Goal: Communication & Community: Participate in discussion

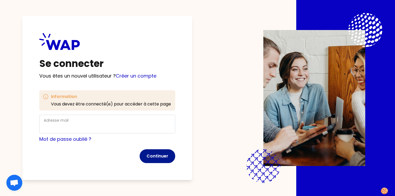
click at [161, 153] on button "Continuer" at bounding box center [157, 156] width 36 height 14
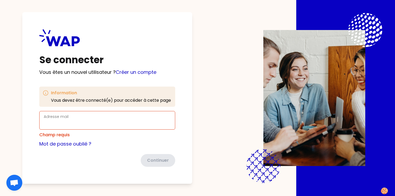
click at [90, 115] on div "Adresse mail" at bounding box center [107, 120] width 127 height 14
click at [81, 123] on input "br" at bounding box center [107, 123] width 127 height 7
type input "[EMAIL_ADDRESS][PERSON_NAME][DOMAIN_NAME]"
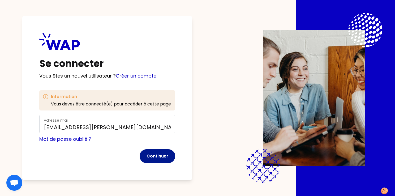
click at [165, 153] on button "Continuer" at bounding box center [157, 156] width 36 height 14
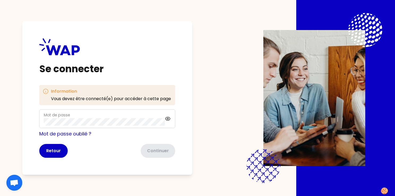
click at [75, 112] on div "Mot de passe" at bounding box center [104, 119] width 121 height 14
click at [160, 146] on button "Continuer" at bounding box center [157, 151] width 36 height 14
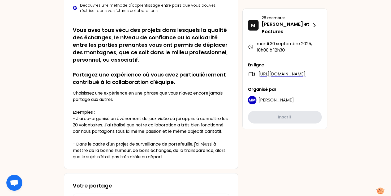
scroll to position [106, 0]
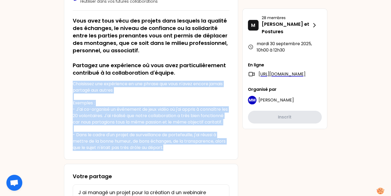
drag, startPoint x: 164, startPoint y: 154, endPoint x: 73, endPoint y: 85, distance: 113.8
click at [73, 85] on p "Choisissez une expérience en une phrase que vous n'avez encore jamais partagé a…" at bounding box center [151, 116] width 156 height 70
drag, startPoint x: 73, startPoint y: 85, endPoint x: 90, endPoint y: 101, distance: 22.7
click at [90, 101] on p "Choisissez une expérience en une phrase que vous n'avez encore jamais partagé a…" at bounding box center [151, 116] width 156 height 70
click at [76, 86] on p "Choisissez une expérience en une phrase que vous n'avez encore jamais partagé a…" at bounding box center [151, 116] width 156 height 70
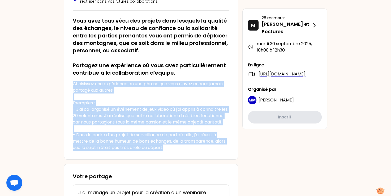
drag, startPoint x: 73, startPoint y: 83, endPoint x: 166, endPoint y: 158, distance: 118.9
click at [166, 158] on div "[DATE] 10h00 PRATIQUES & POSTURES PROJET : Réussir la collaboration projet Obje…" at bounding box center [151, 43] width 174 height 231
drag, startPoint x: 166, startPoint y: 158, endPoint x: 141, endPoint y: 160, distance: 24.8
click at [141, 159] on div "[DATE] 10h00 PRATIQUES & POSTURES PROJET : Réussir la collaboration projet Obje…" at bounding box center [151, 43] width 174 height 231
click at [139, 159] on div "[DATE] 10h00 PRATIQUES & POSTURES PROJET : Réussir la collaboration projet Obje…" at bounding box center [151, 43] width 174 height 231
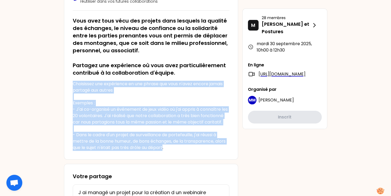
drag, startPoint x: 163, startPoint y: 154, endPoint x: 72, endPoint y: 83, distance: 115.3
click at [73, 83] on p "Choisissez une expérience en une phrase que vous n'avez encore jamais partagé a…" at bounding box center [151, 116] width 156 height 70
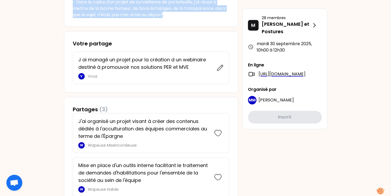
scroll to position [212, 0]
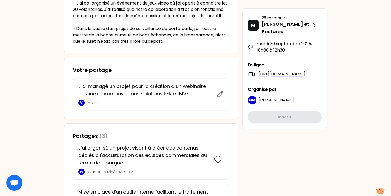
click at [352, 82] on div "PB [DATE] 10h00 PRATIQUES & POSTURES PROJET : Réussir la collaboration projet O…" at bounding box center [195, 51] width 391 height 527
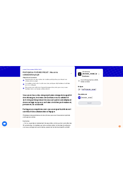
scroll to position [0, 0]
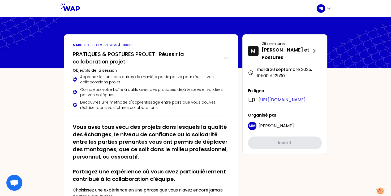
click at [286, 99] on link "[URL][DOMAIN_NAME]" at bounding box center [281, 100] width 47 height 6
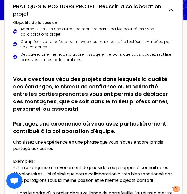
scroll to position [43, 0]
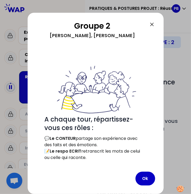
scroll to position [29, 0]
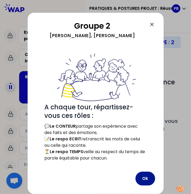
click at [151, 182] on button "Ok" at bounding box center [145, 179] width 20 height 14
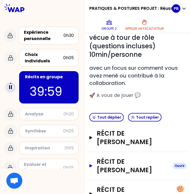
scroll to position [101, 0]
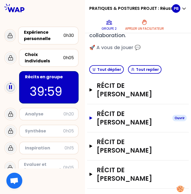
click at [94, 115] on button "Récit de [PERSON_NAME]" at bounding box center [137, 118] width 97 height 17
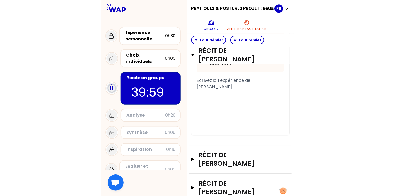
scroll to position [499, 0]
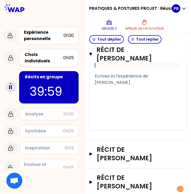
click at [122, 86] on div "Ecrivez ici l'expérience de [PERSON_NAME]" at bounding box center [138, 79] width 86 height 13
click at [114, 85] on span "Ecrivez ici l'expérience de [PERSON_NAME]" at bounding box center [122, 79] width 54 height 12
click at [102, 85] on span "Ecrivez ici l'expérience de [PERSON_NAME]" at bounding box center [122, 79] width 54 height 12
click at [100, 85] on span "Ecrivez ici l'expérience de [PERSON_NAME]" at bounding box center [122, 79] width 54 height 12
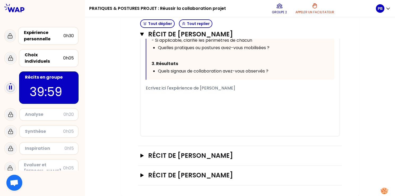
scroll to position [335, 0]
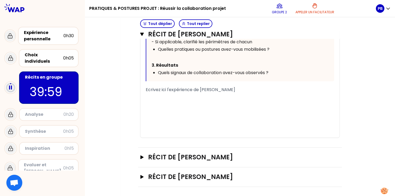
click at [178, 89] on span "Ecrivez ici l'expérience de [PERSON_NAME]" at bounding box center [190, 89] width 89 height 6
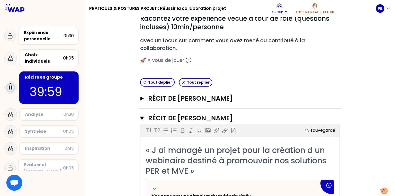
scroll to position [70, 0]
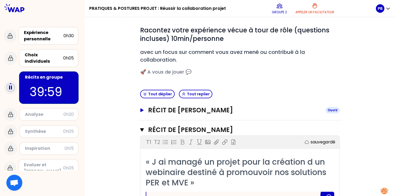
click at [142, 108] on icon "button" at bounding box center [142, 110] width 4 height 4
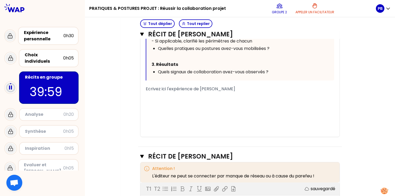
scroll to position [335, 0]
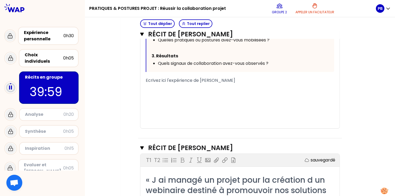
click at [156, 79] on span "Ecrivez ici l'expérience de [PERSON_NAME]" at bounding box center [190, 80] width 89 height 6
click at [145, 78] on div "« J'ai mis en place des outils de collaborations dans mon équipe pour faciliter…" at bounding box center [239, 0] width 199 height 256
drag, startPoint x: 146, startPoint y: 79, endPoint x: 154, endPoint y: 81, distance: 7.6
click at [146, 79] on span "Ecrivez ici l'expérience de [PERSON_NAME]" at bounding box center [190, 80] width 89 height 6
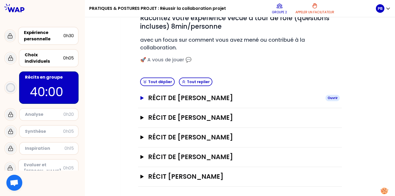
click at [141, 97] on icon "button" at bounding box center [141, 98] width 3 height 4
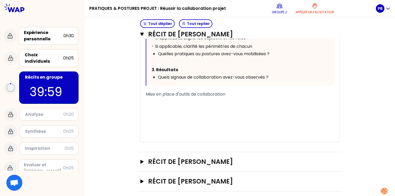
scroll to position [312, 0]
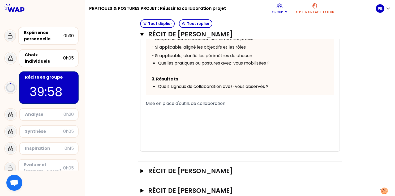
click at [232, 104] on div "Mise en place d'outils de collaboration" at bounding box center [240, 103] width 188 height 6
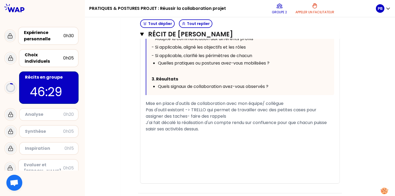
click at [146, 121] on span "J'ai fait décalé la réalisation d'un compte rendu sur confluence pour que chacu…" at bounding box center [237, 125] width 182 height 12
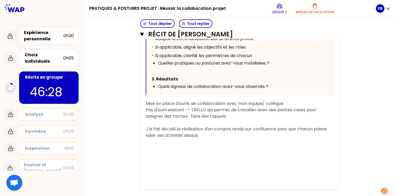
click at [157, 139] on div "﻿" at bounding box center [240, 141] width 188 height 6
click at [291, 103] on div "Mise en place d'outils de collaboration avec mon équipe/ collègue" at bounding box center [240, 103] width 188 height 6
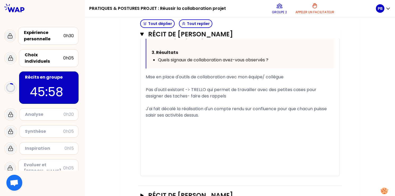
scroll to position [365, 0]
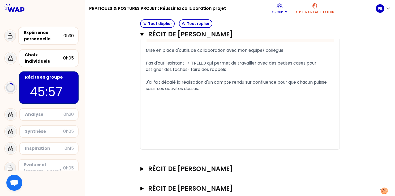
click at [160, 99] on div "﻿" at bounding box center [240, 101] width 188 height 6
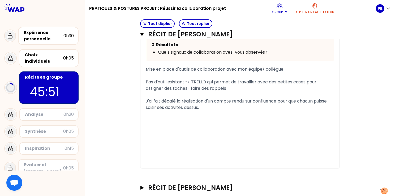
scroll to position [339, 0]
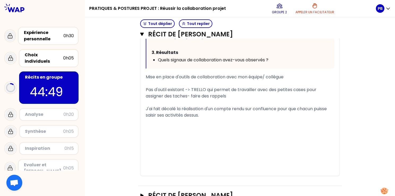
click at [205, 116] on div "J'ai fait décalé la réalisation d'un compte rendu sur confluence pour que chacu…" at bounding box center [240, 112] width 188 height 13
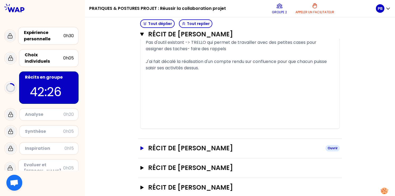
scroll to position [392, 0]
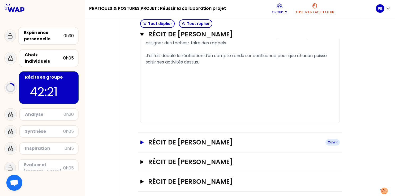
click at [142, 141] on icon "button" at bounding box center [141, 142] width 3 height 4
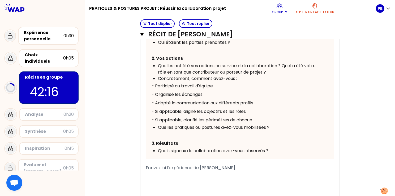
scroll to position [604, 0]
